Goal: Transaction & Acquisition: Purchase product/service

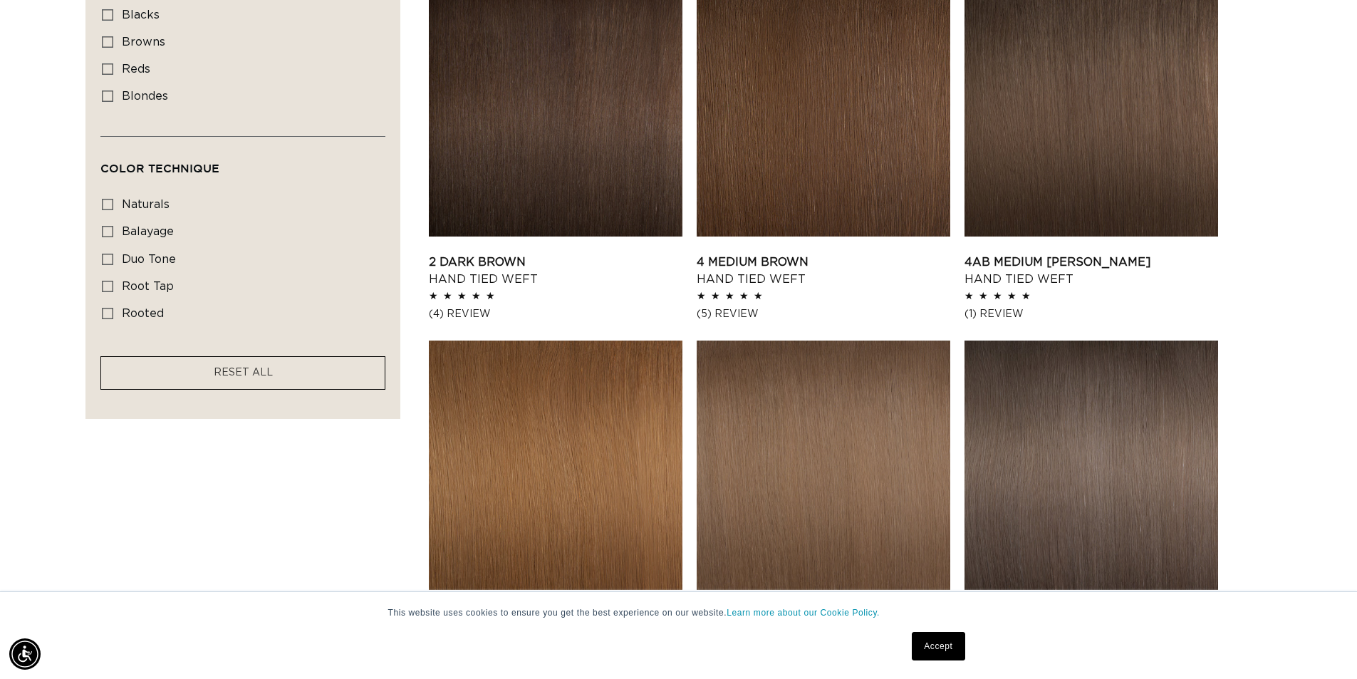
scroll to position [641, 0]
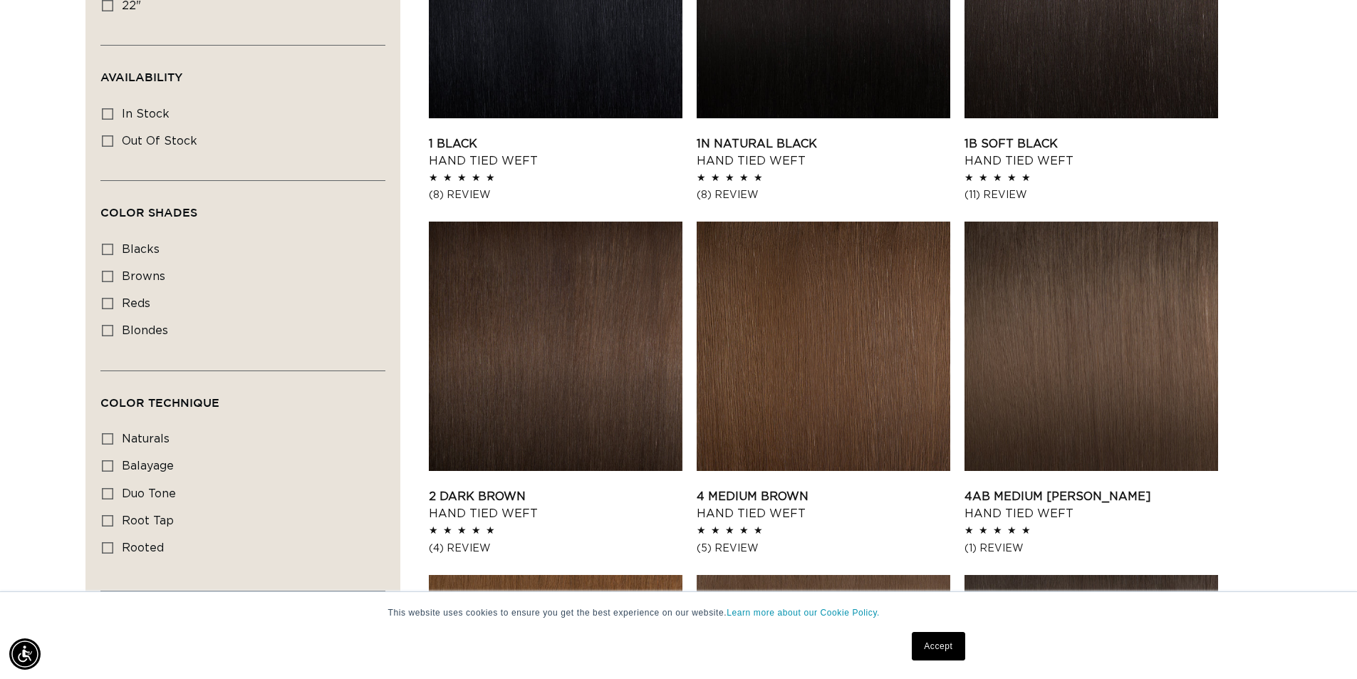
click at [480, 488] on link "2 Dark Brown Hand Tied Weft" at bounding box center [556, 505] width 254 height 34
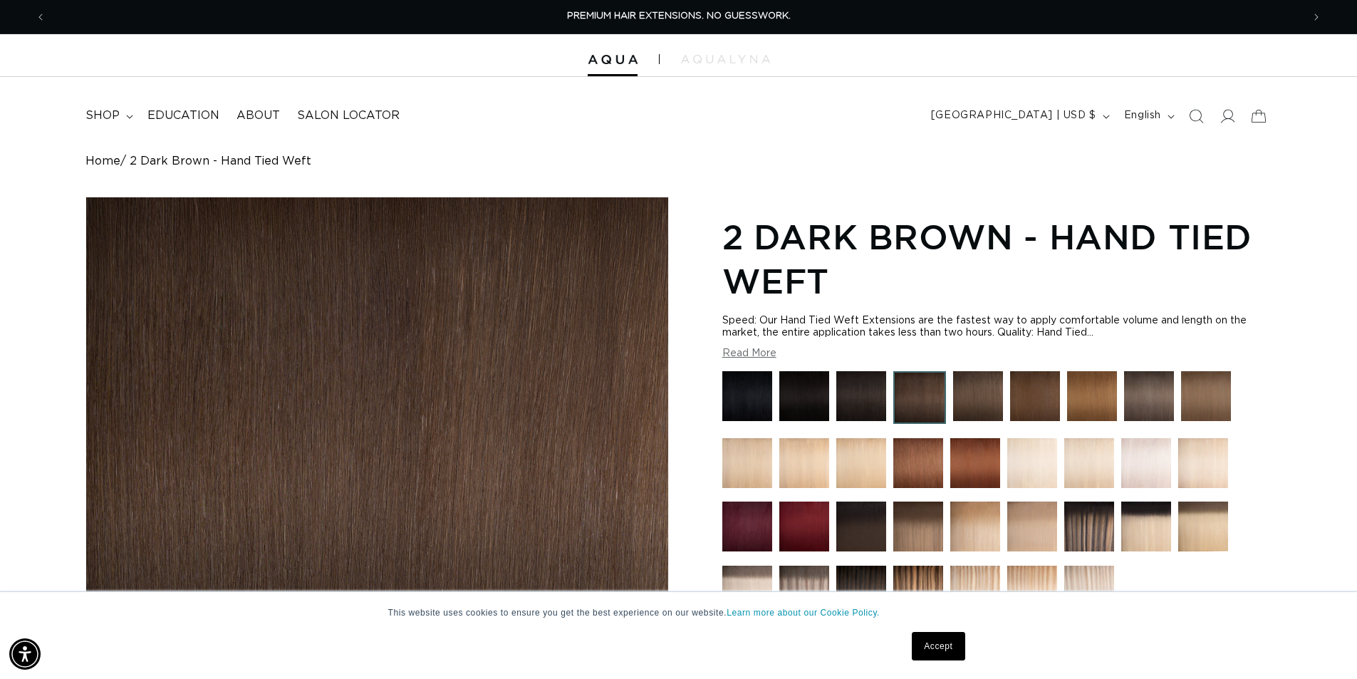
click at [886, 399] on div at bounding box center [997, 497] width 549 height 252
click at [879, 398] on img at bounding box center [862, 396] width 50 height 50
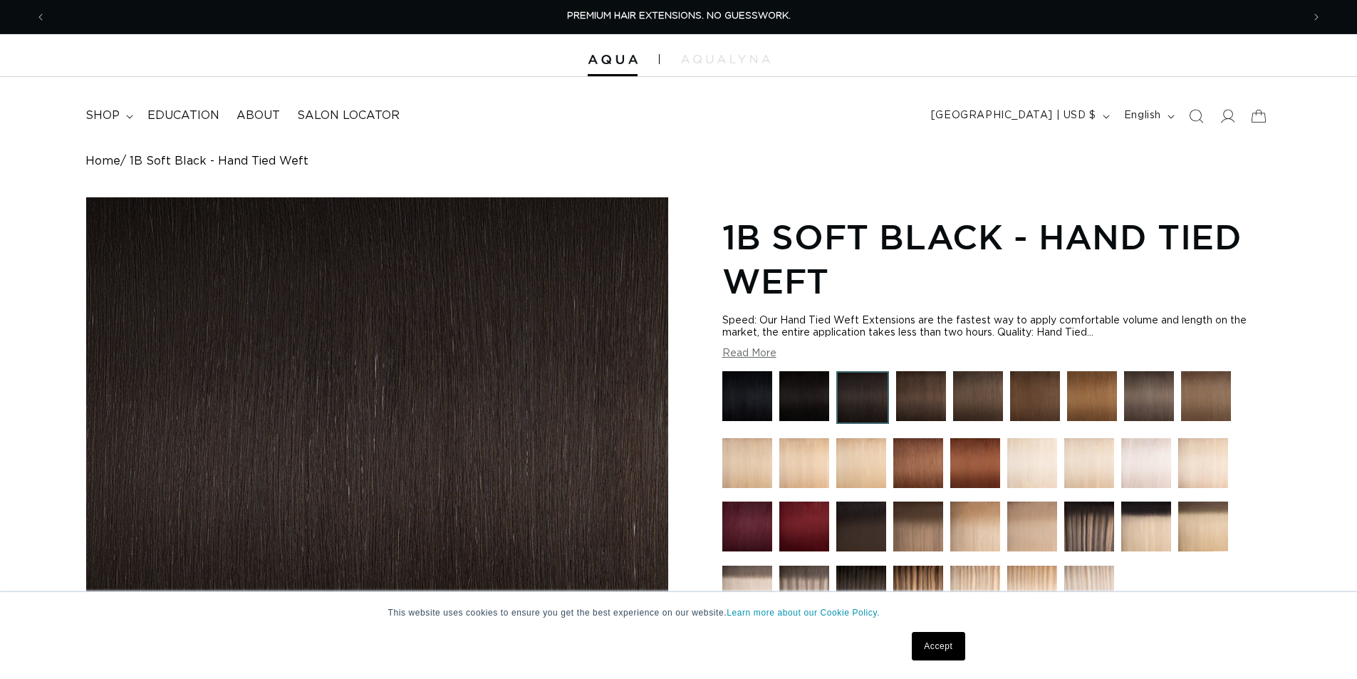
click at [913, 401] on img at bounding box center [921, 396] width 50 height 50
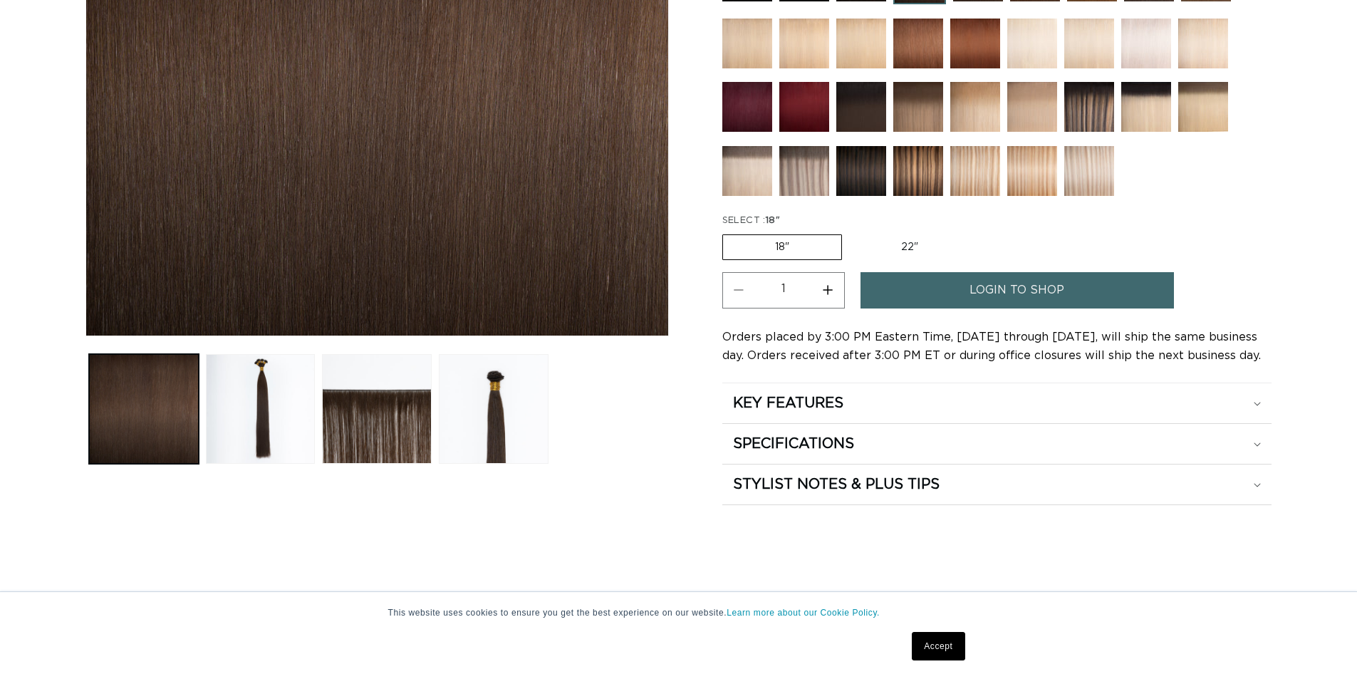
scroll to position [428, 0]
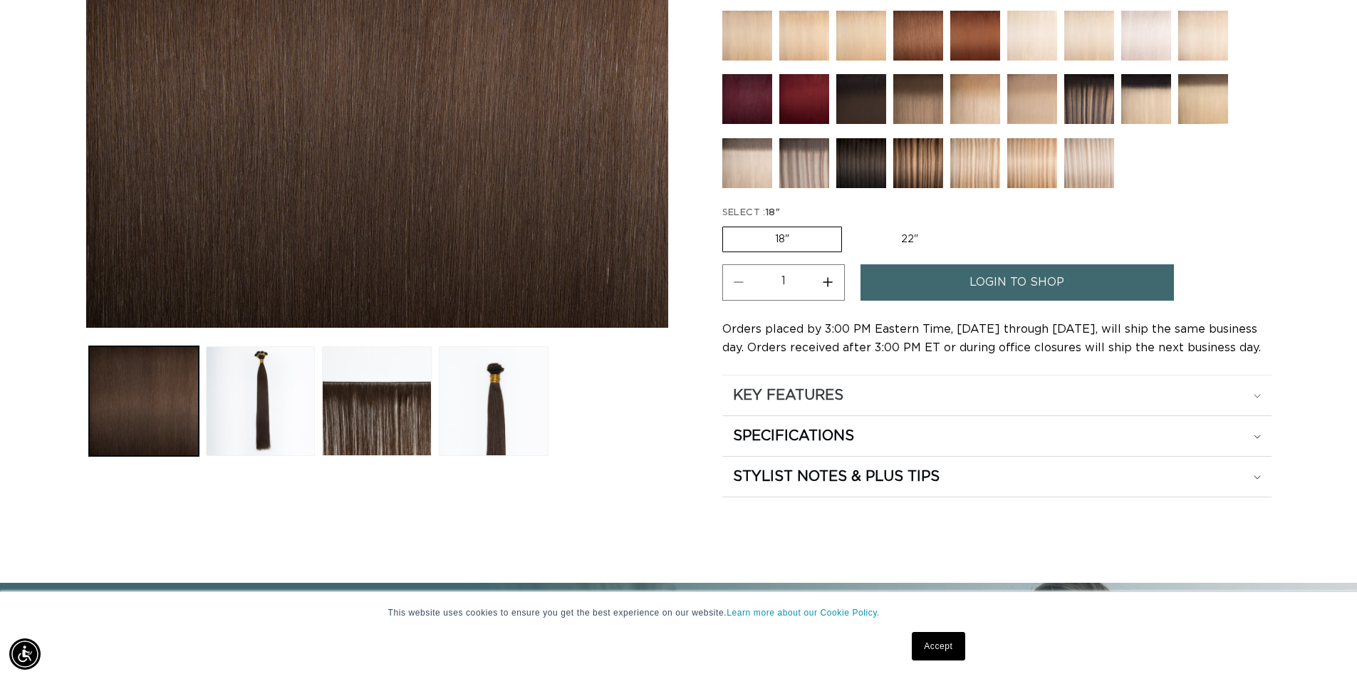
click at [909, 405] on summary "KEY FEATURES" at bounding box center [997, 396] width 549 height 40
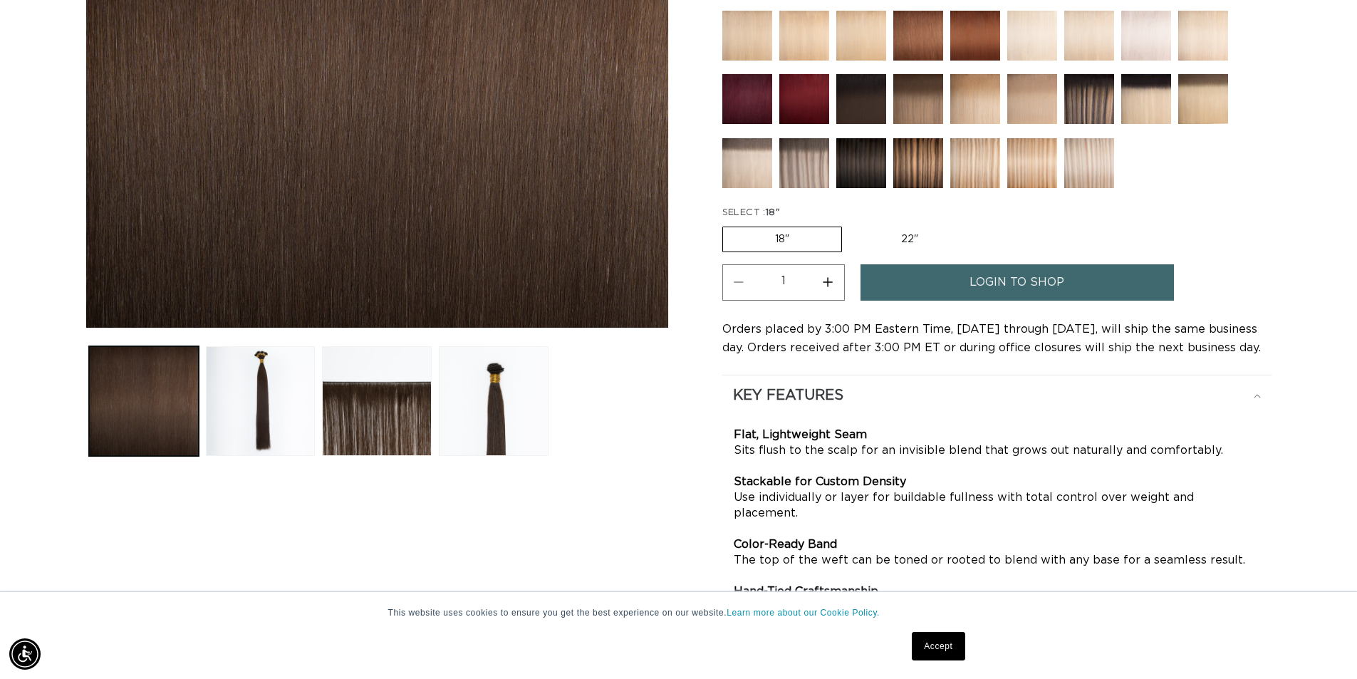
scroll to position [0, 1256]
click at [909, 405] on summary "KEY FEATURES" at bounding box center [997, 396] width 549 height 40
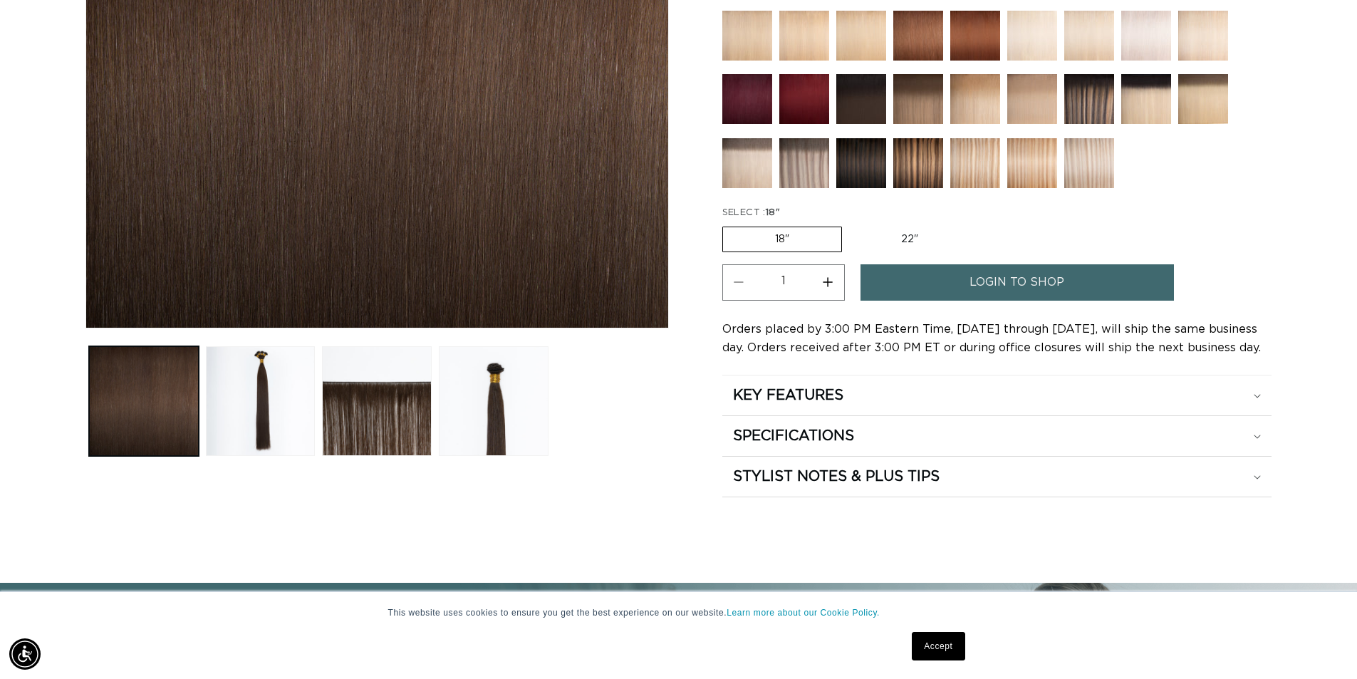
click at [931, 229] on label "22" Variant sold out or unavailable" at bounding box center [909, 239] width 121 height 24
click at [850, 224] on input "22" Variant sold out or unavailable" at bounding box center [849, 224] width 1 height 1
radio input "true"
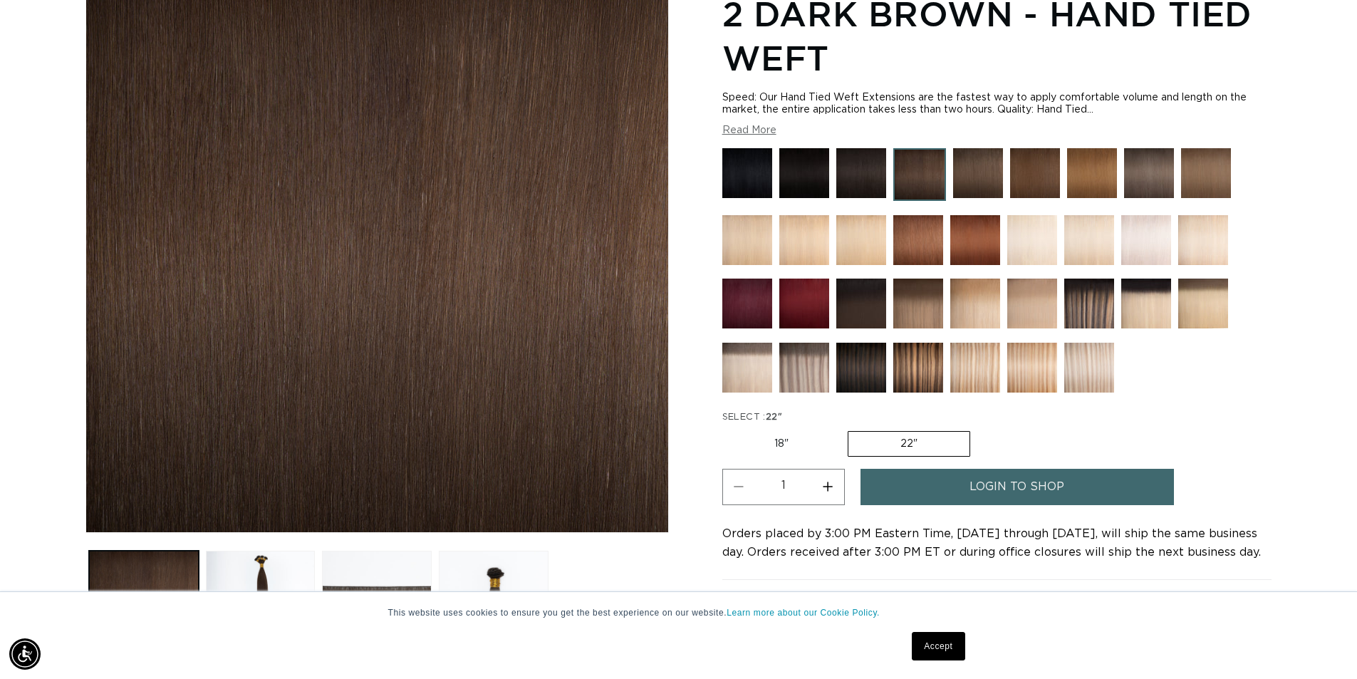
scroll to position [0, 2513]
